Goal: Task Accomplishment & Management: Use online tool/utility

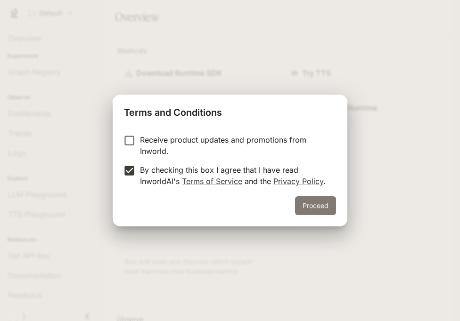
click at [318, 213] on button "Proceed" at bounding box center [315, 205] width 41 height 19
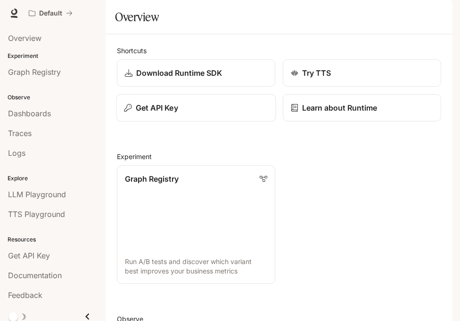
click at [184, 113] on div "Get API Key" at bounding box center [196, 107] width 144 height 11
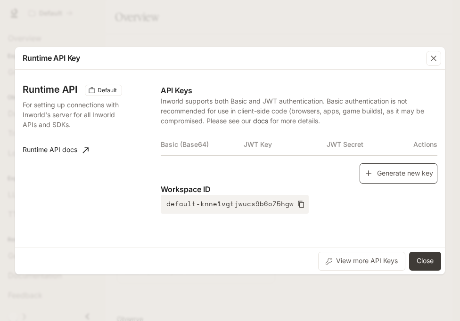
click at [373, 177] on button "Generate new key" at bounding box center [398, 173] width 78 height 20
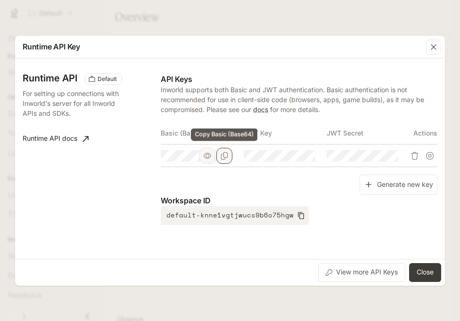
click at [222, 157] on icon "Copy Basic (Base64)" at bounding box center [224, 156] width 8 height 8
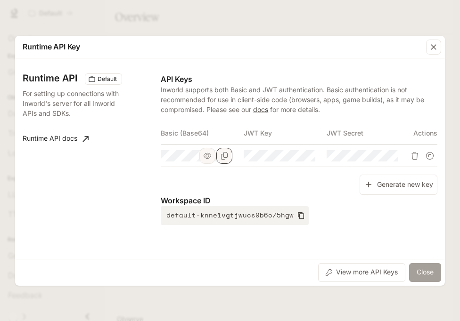
click at [427, 274] on button "Close" at bounding box center [425, 272] width 32 height 19
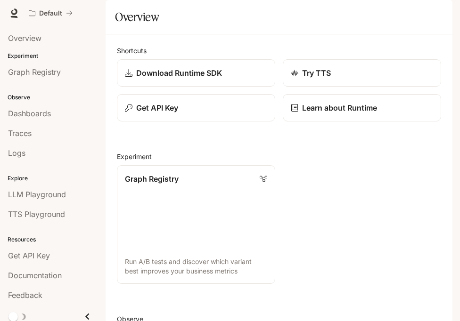
click at [440, 10] on icon "button" at bounding box center [439, 13] width 8 height 8
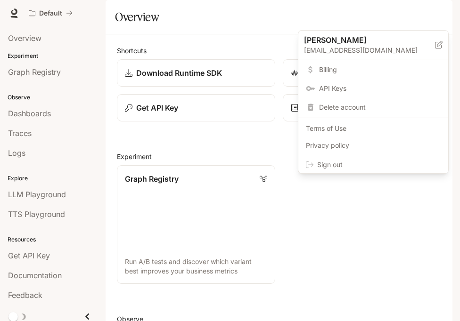
click at [385, 164] on span "Sign out" at bounding box center [378, 164] width 123 height 9
